Goal: Task Accomplishment & Management: Manage account settings

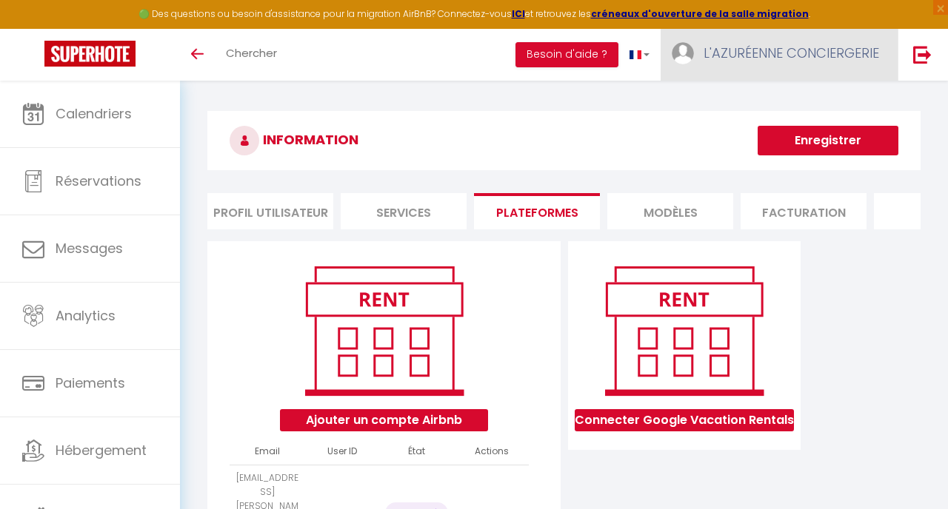
click at [762, 49] on span "L'AZURÉENNE CONCIERGERIE" at bounding box center [790, 53] width 175 height 19
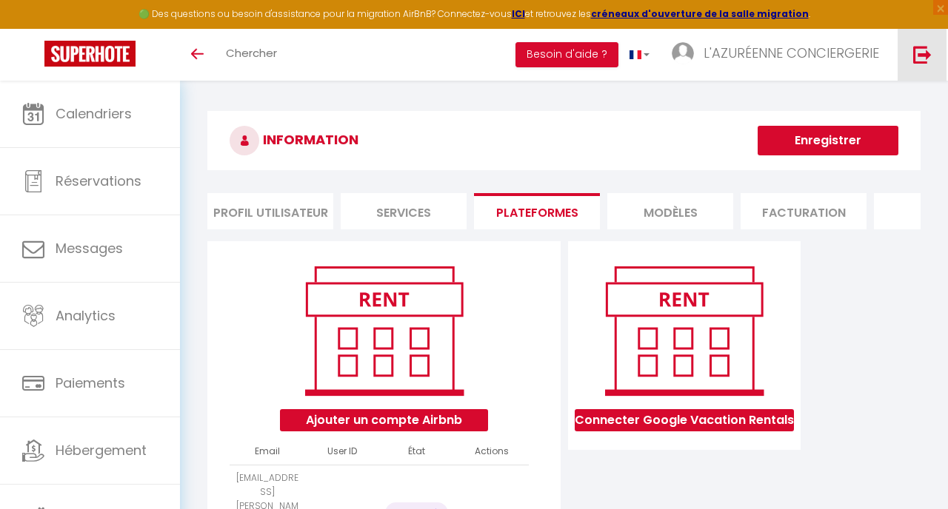
click at [924, 53] on img at bounding box center [922, 54] width 19 height 19
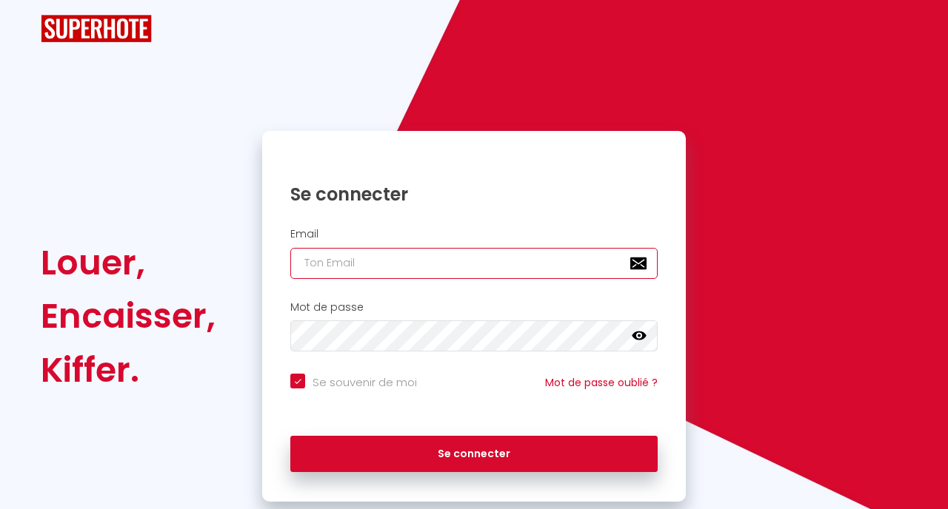
type input "[EMAIL_ADDRESS][DOMAIN_NAME]"
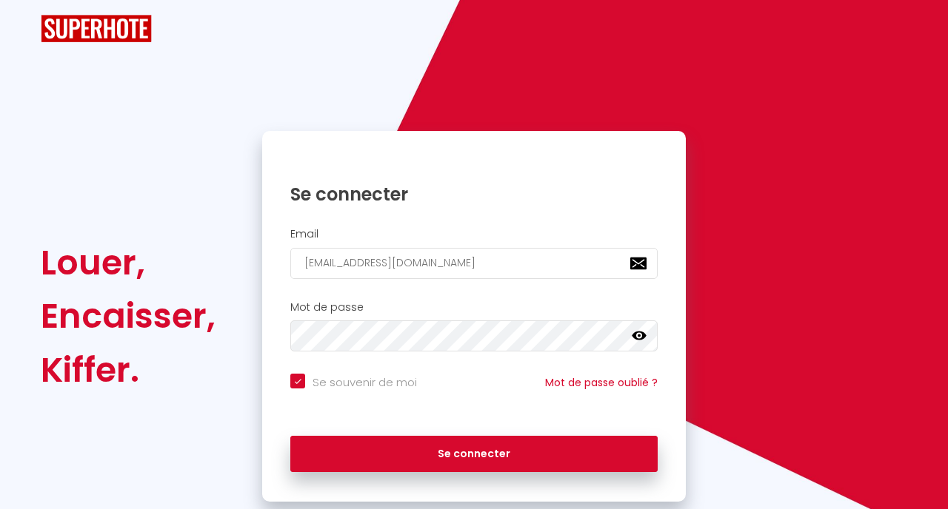
checkbox input "true"
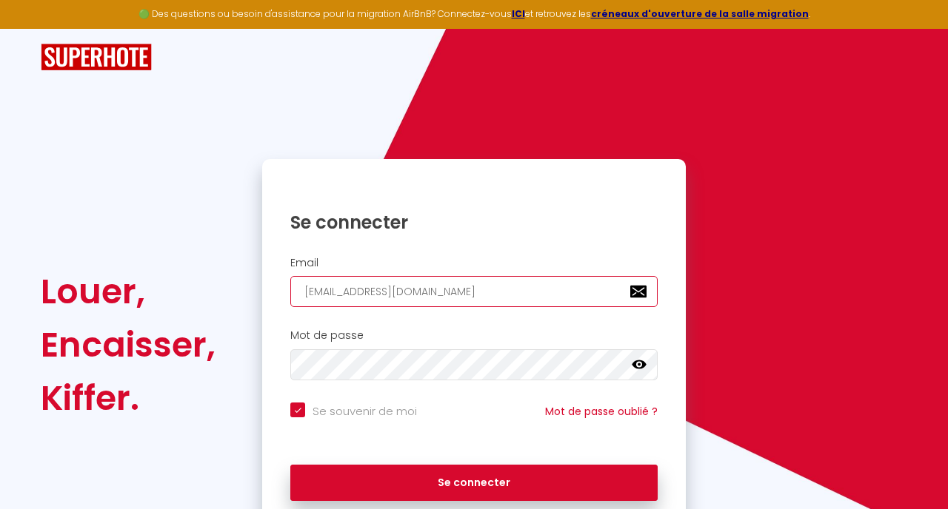
click at [525, 281] on input "[EMAIL_ADDRESS][DOMAIN_NAME]" at bounding box center [473, 291] width 367 height 31
click at [526, 281] on input "[EMAIL_ADDRESS][DOMAIN_NAME]" at bounding box center [473, 291] width 367 height 31
paste input "[EMAIL_ADDRESS][DOMAIN_NAME]"
type input "[EMAIL_ADDRESS][DOMAIN_NAME]"
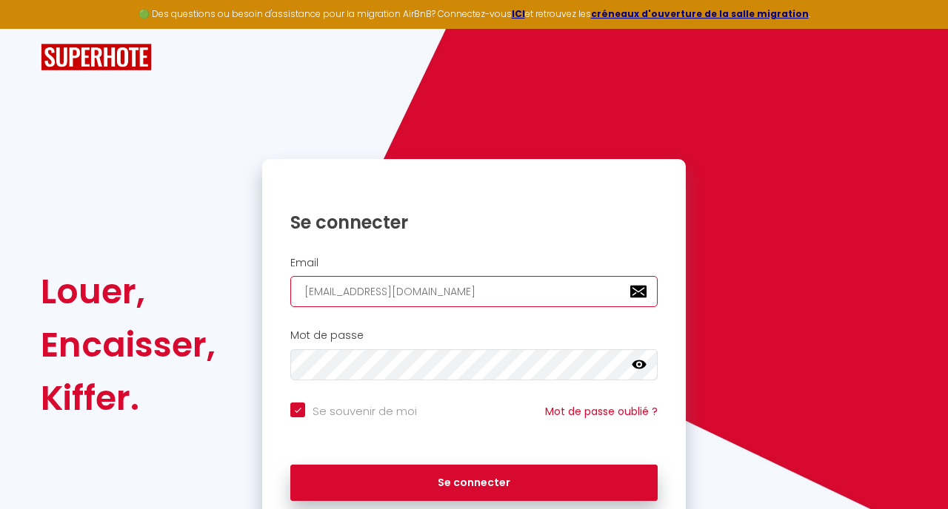
checkbox input "true"
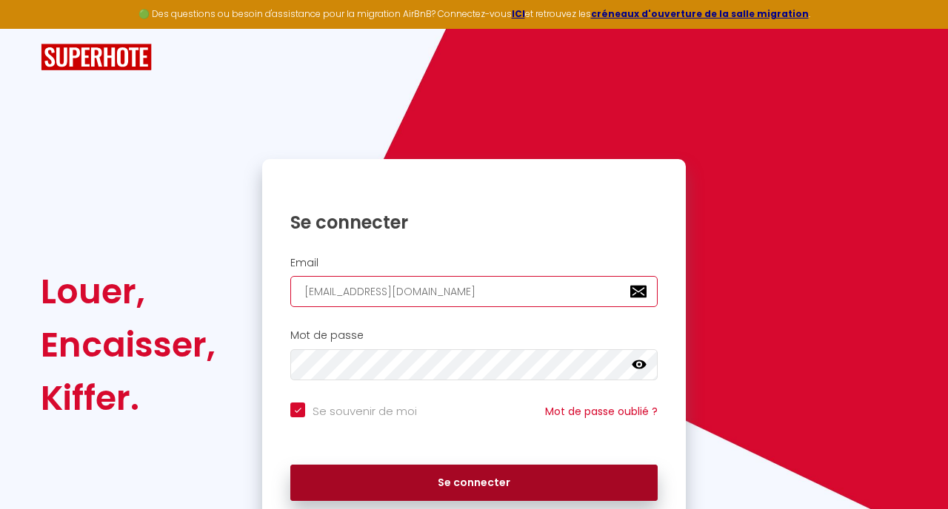
type input "[EMAIL_ADDRESS][DOMAIN_NAME]"
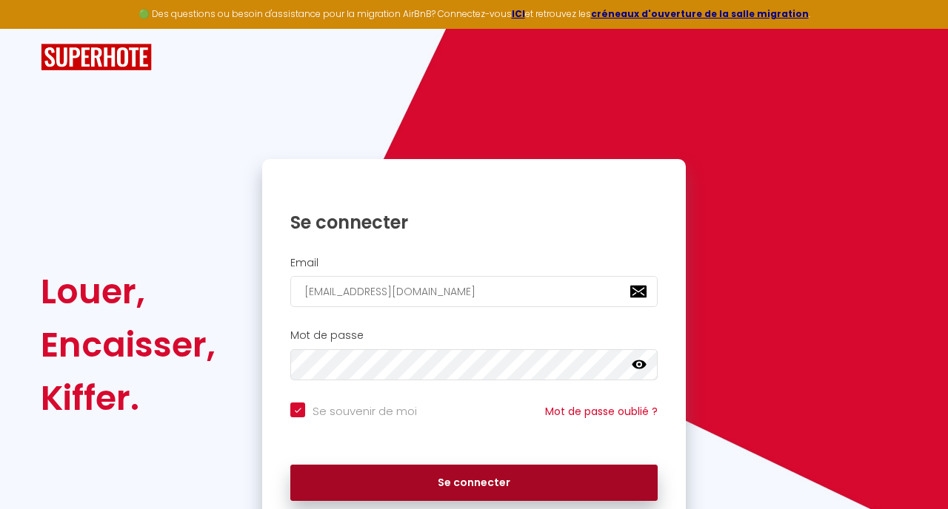
click at [569, 466] on button "Se connecter" at bounding box center [473, 483] width 367 height 37
checkbox input "true"
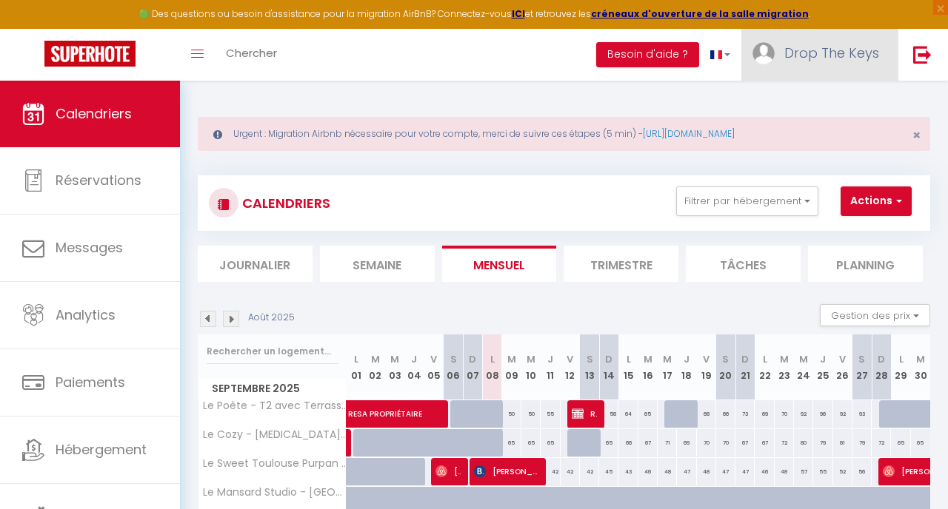
click at [822, 58] on span "Drop The Keys" at bounding box center [831, 53] width 95 height 19
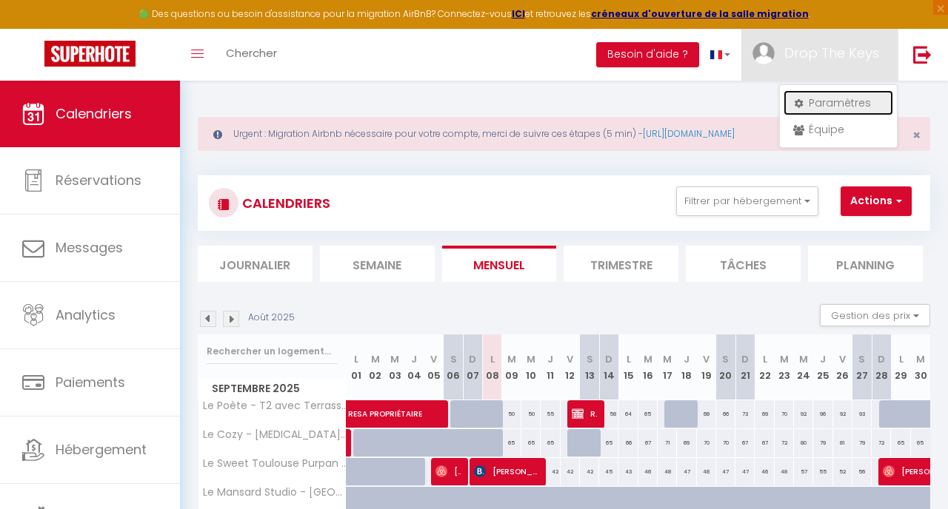
click at [828, 102] on link "Paramètres" at bounding box center [838, 102] width 110 height 25
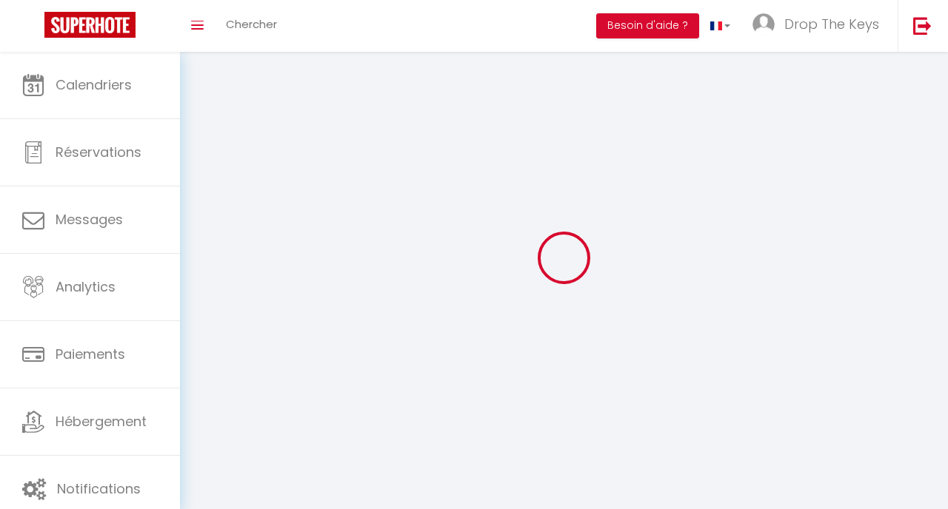
select select
type input "Drop The Keys"
type input "Conciergerie"
type input "0784543519"
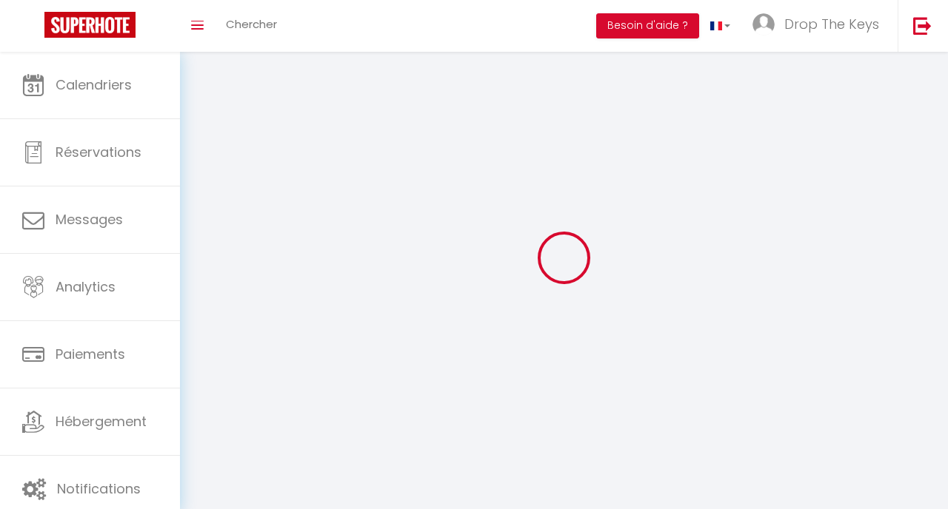
type input "[PERSON_NAME][GEOGRAPHIC_DATA]"
type input "31200"
type input "[GEOGRAPHIC_DATA]"
type input "r2cnO3aisUpRHZaEt2wUWTsE3"
type input "K2bU51UkDzZz5r001URhjiou9"
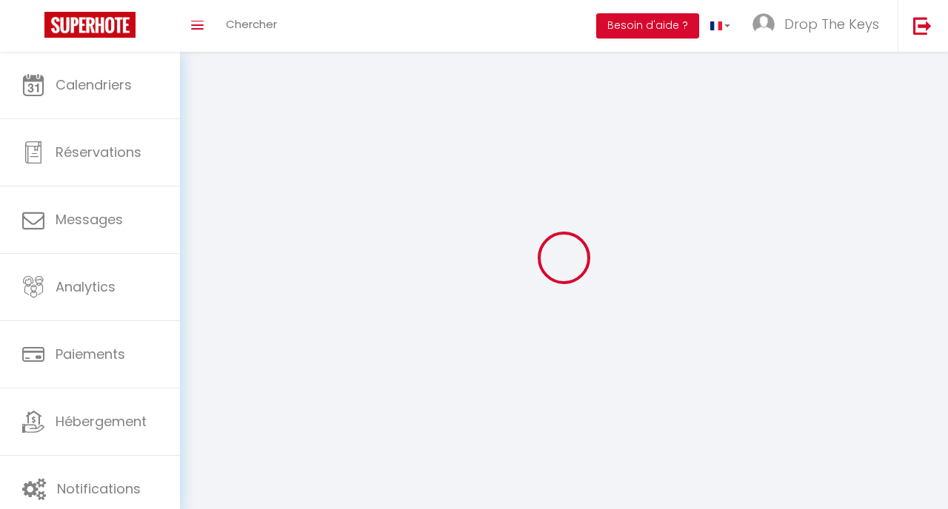
select select "28"
select select "fr"
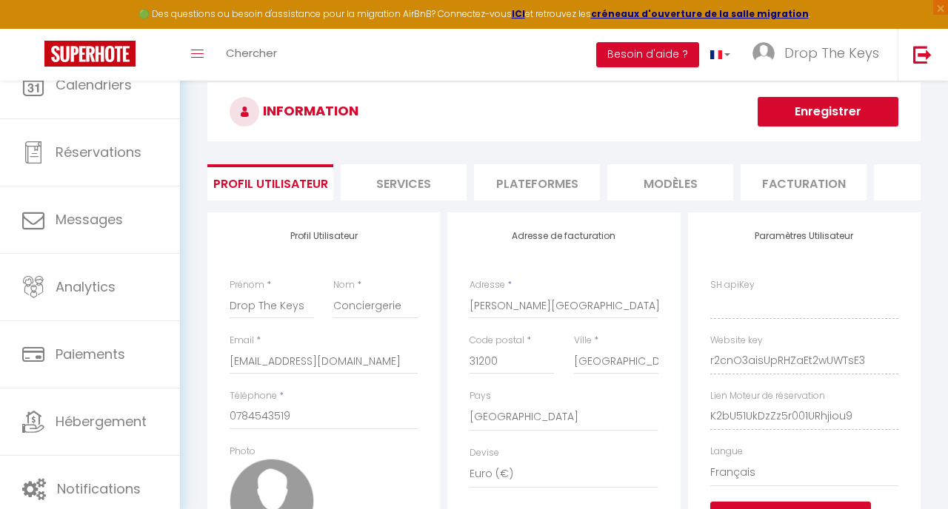
type input "r2cnO3aisUpRHZaEt2wUWTsE3"
type input "K2bU51UkDzZz5r001URhjiou9"
type input "[URL][DOMAIN_NAME]"
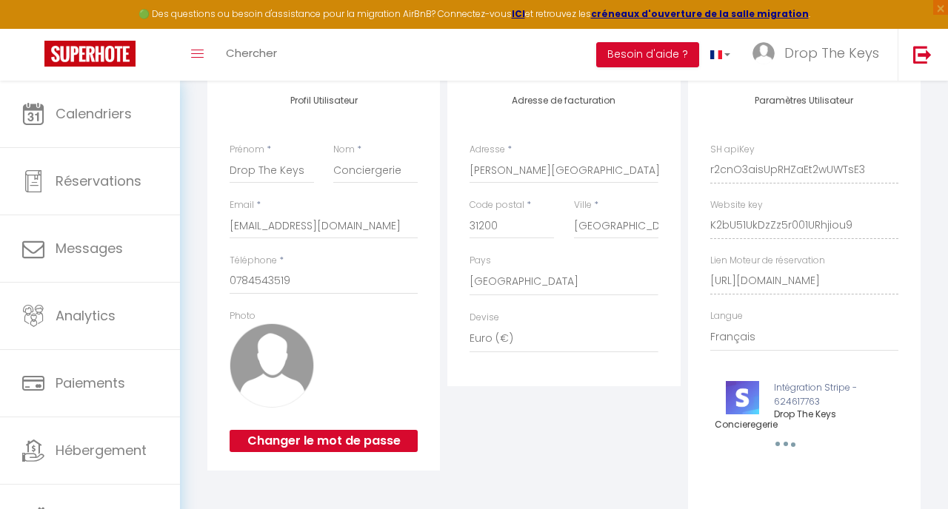
scroll to position [160, 0]
